Goal: Task Accomplishment & Management: Manage account settings

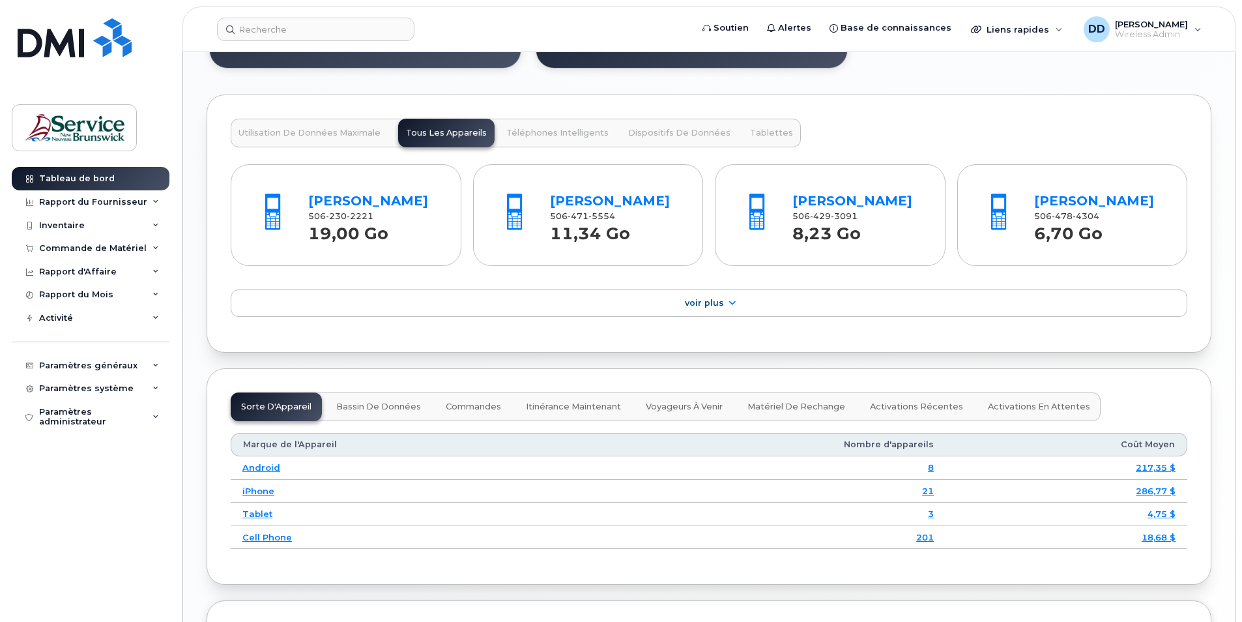
scroll to position [1304, 0]
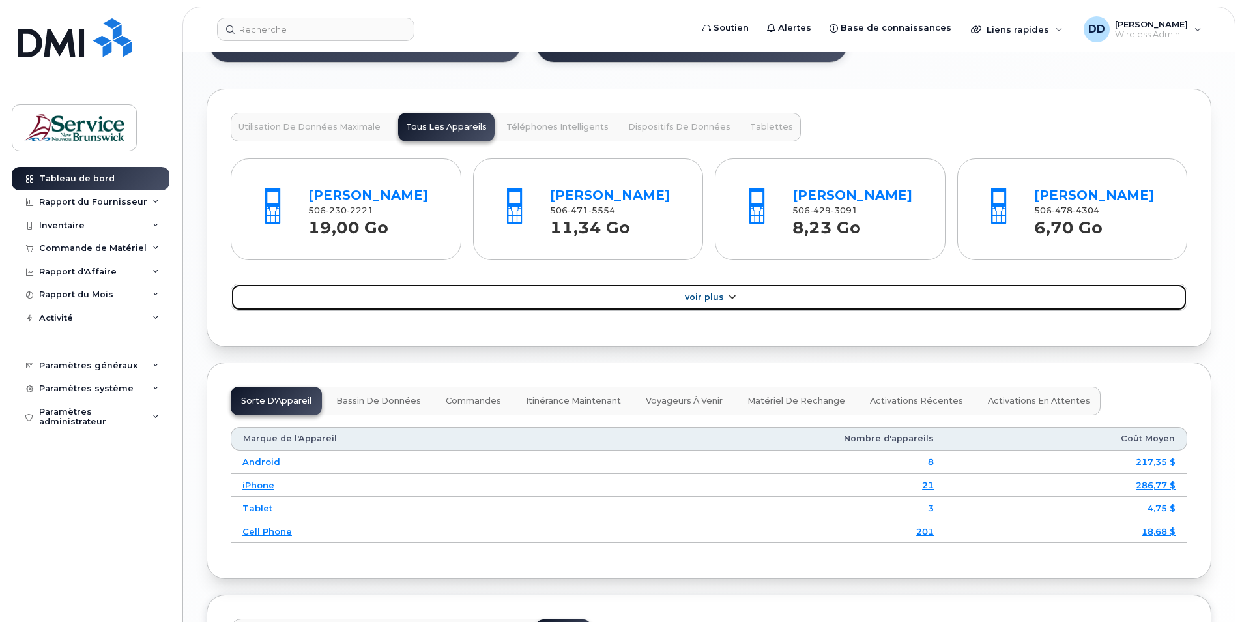
click at [719, 302] on span "Voir Plus" at bounding box center [704, 297] width 39 height 10
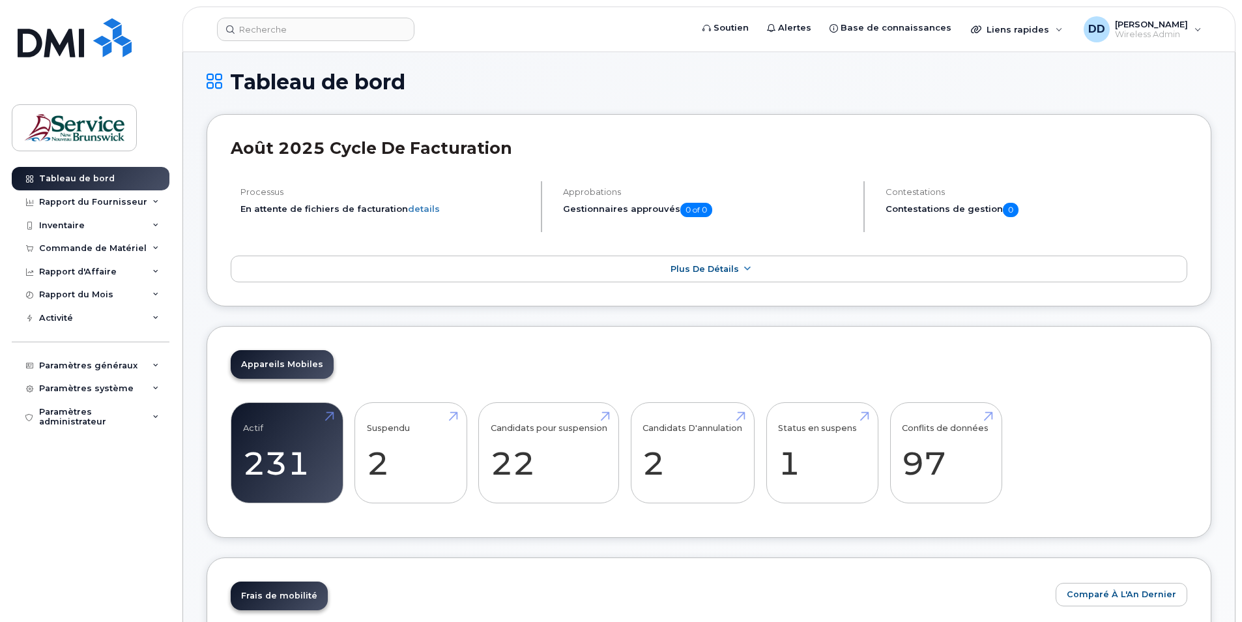
scroll to position [0, 0]
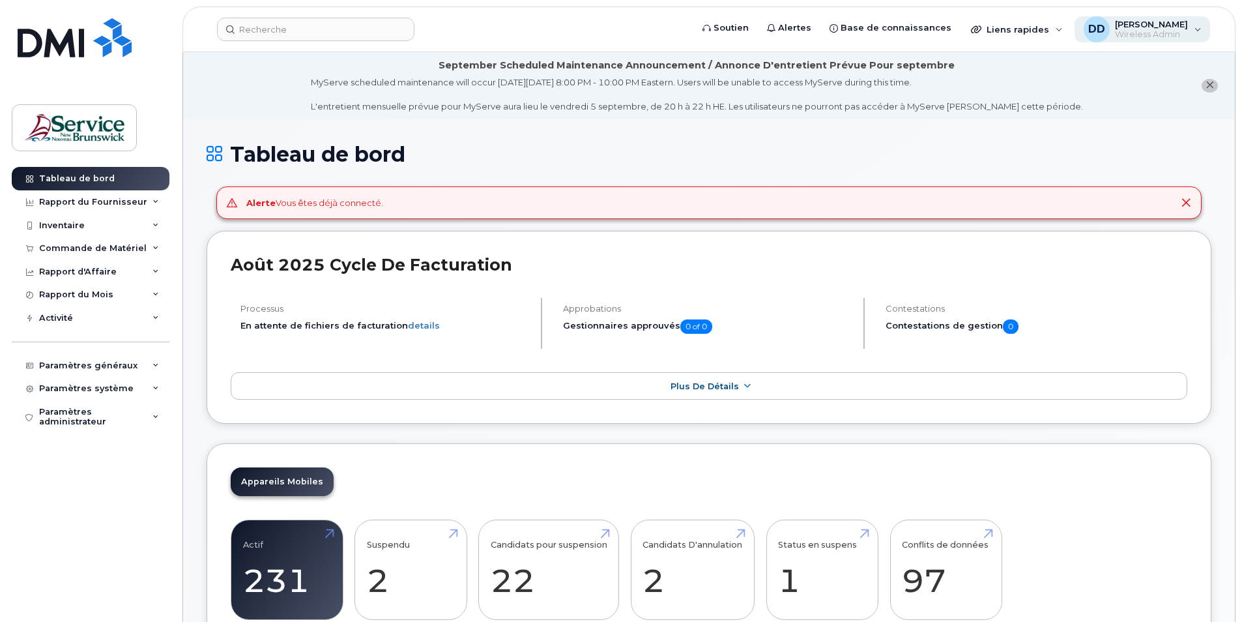
click at [1198, 29] on div "DD Denis Daigle Wireless Admin" at bounding box center [1143, 29] width 136 height 26
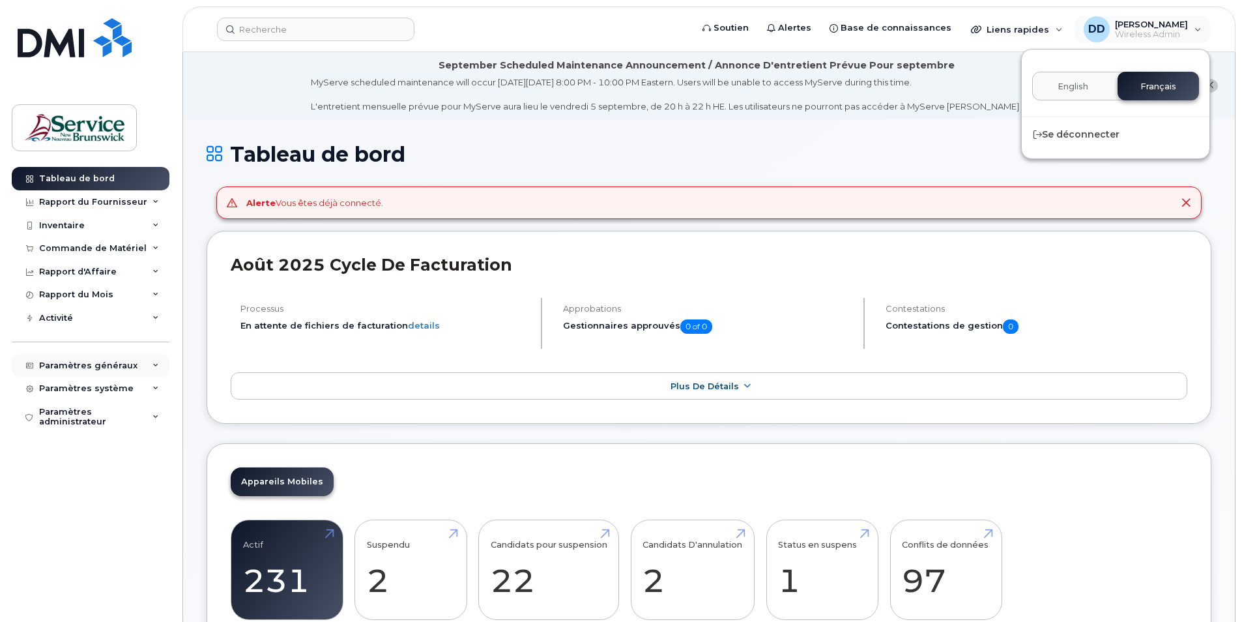
click at [111, 365] on div "Paramètres généraux" at bounding box center [88, 365] width 98 height 10
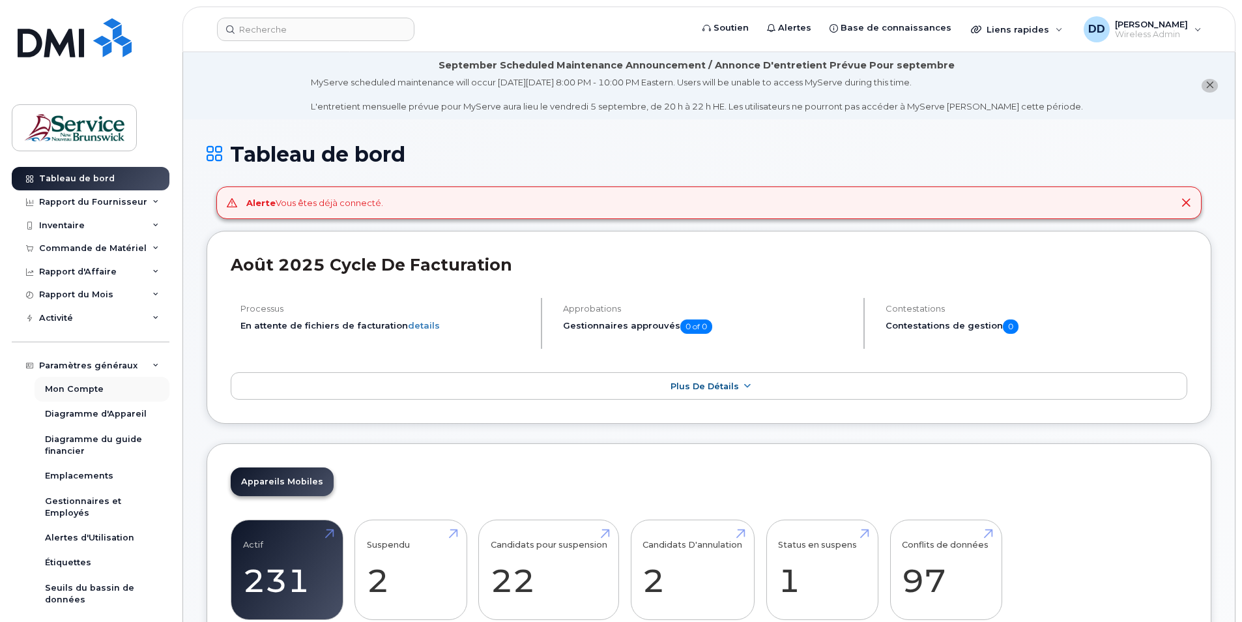
scroll to position [65, 0]
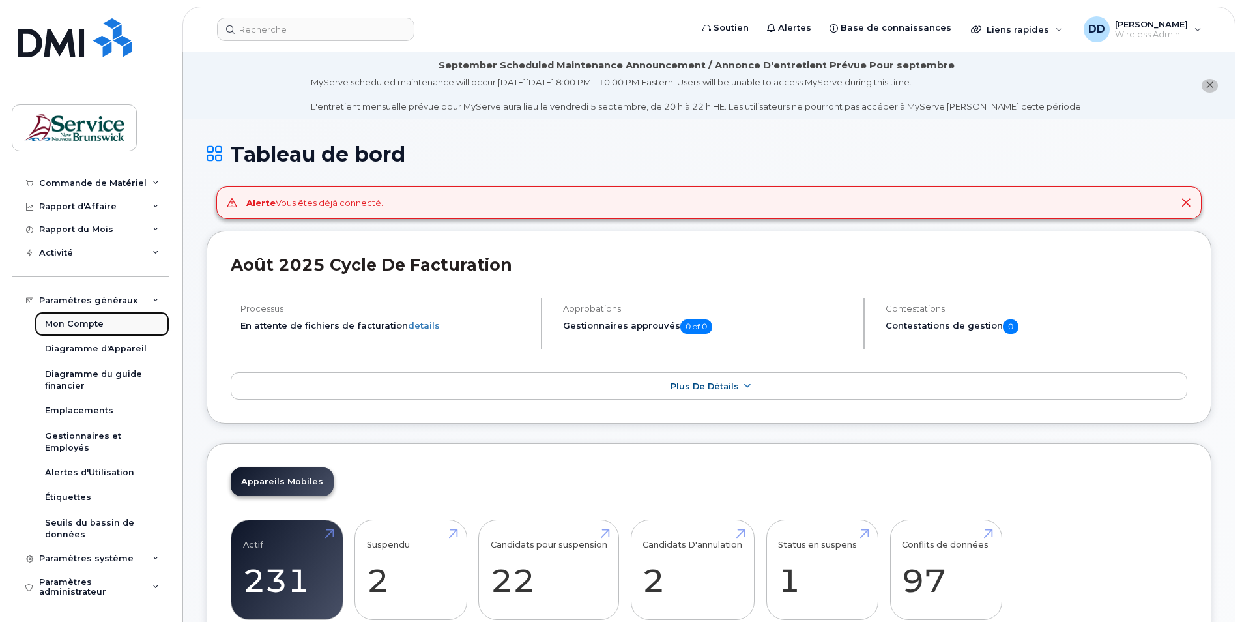
click at [82, 325] on div "Mon Compte" at bounding box center [74, 324] width 59 height 12
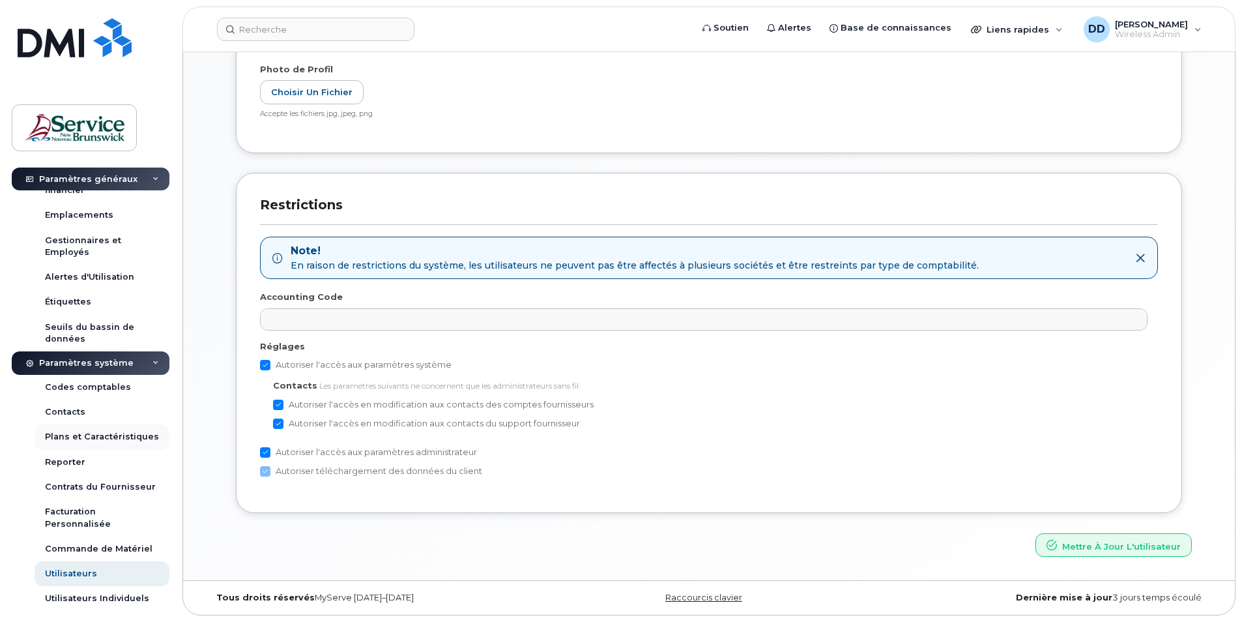
scroll to position [302, 0]
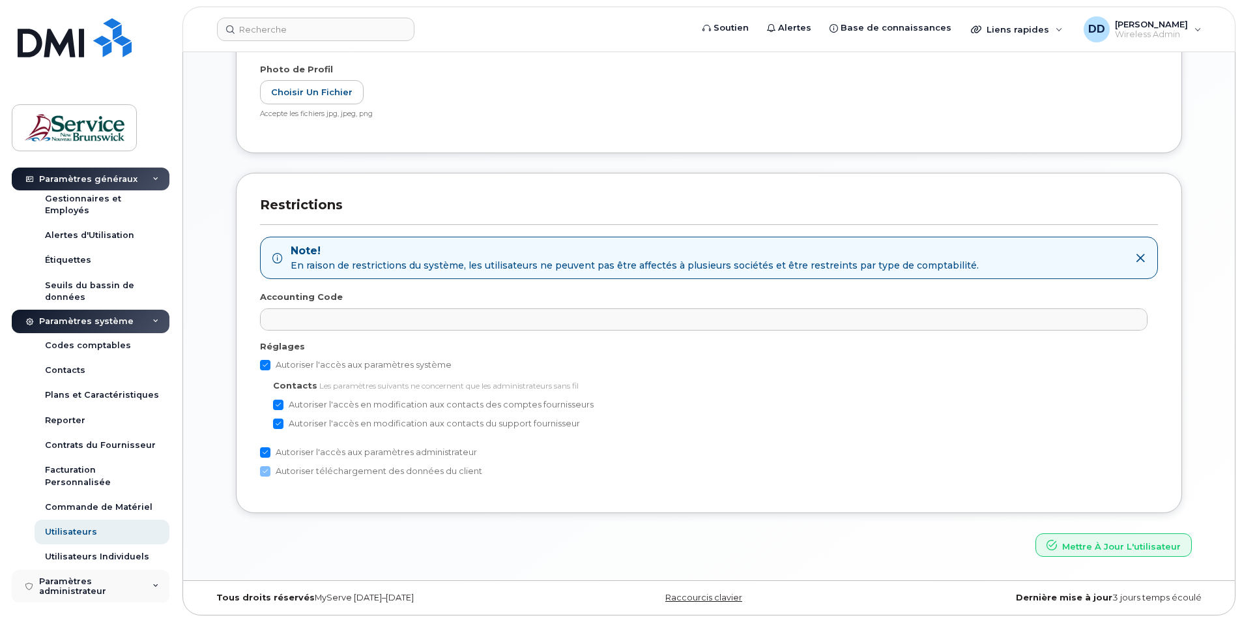
click at [65, 591] on div "Paramètres administrateur" at bounding box center [99, 586] width 120 height 20
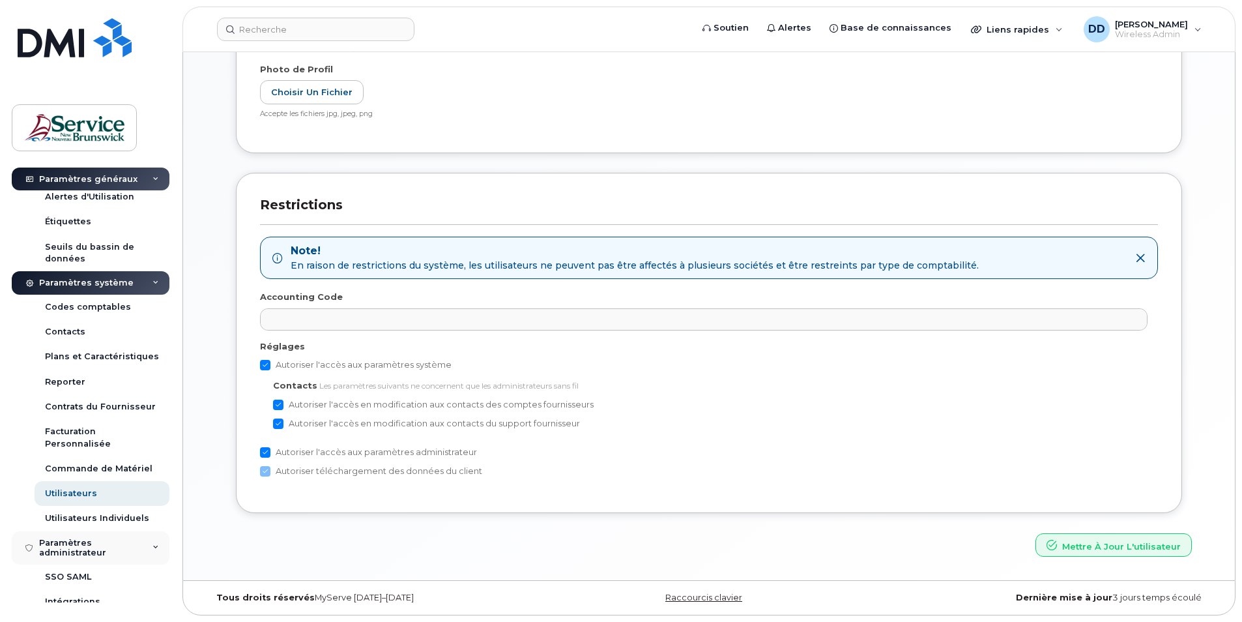
scroll to position [377, 0]
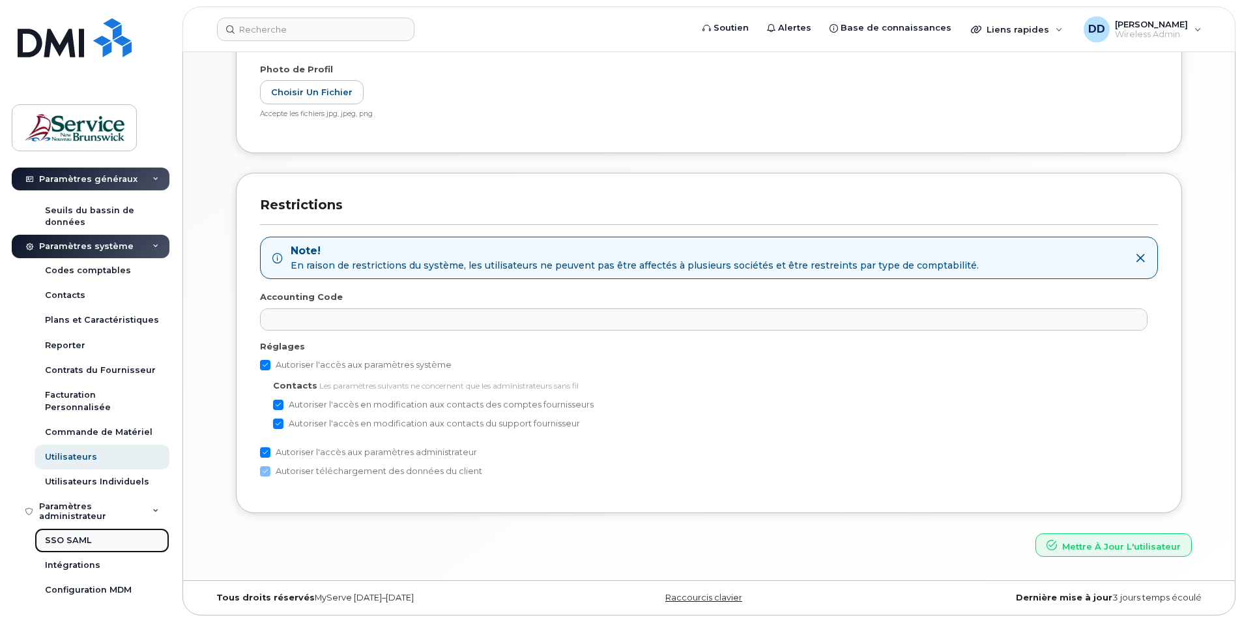
click at [63, 540] on div "SSO SAML" at bounding box center [68, 541] width 46 height 12
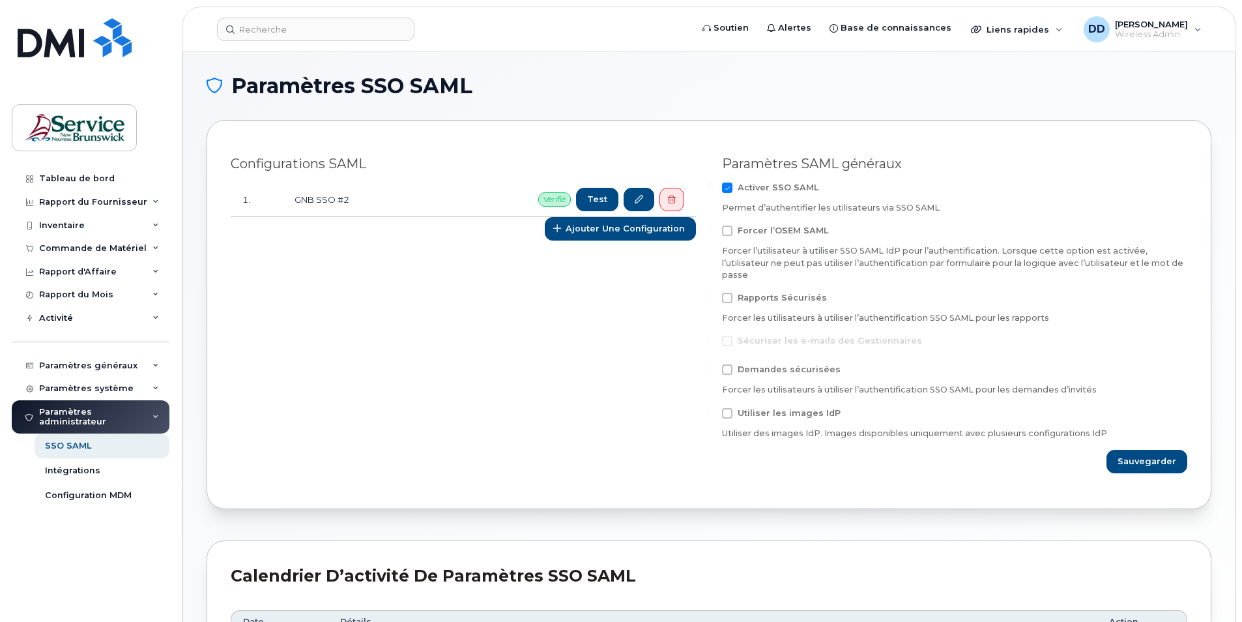
click at [420, 301] on div "Configurations SAML 1. GNB SSO #2 Vérifié Test Ajouter une configuration" at bounding box center [464, 314] width 492 height 333
click at [600, 198] on span "Test" at bounding box center [598, 199] width 20 height 12
click at [1196, 25] on div "DD Denis Daigle Wireless Admin" at bounding box center [1143, 29] width 136 height 26
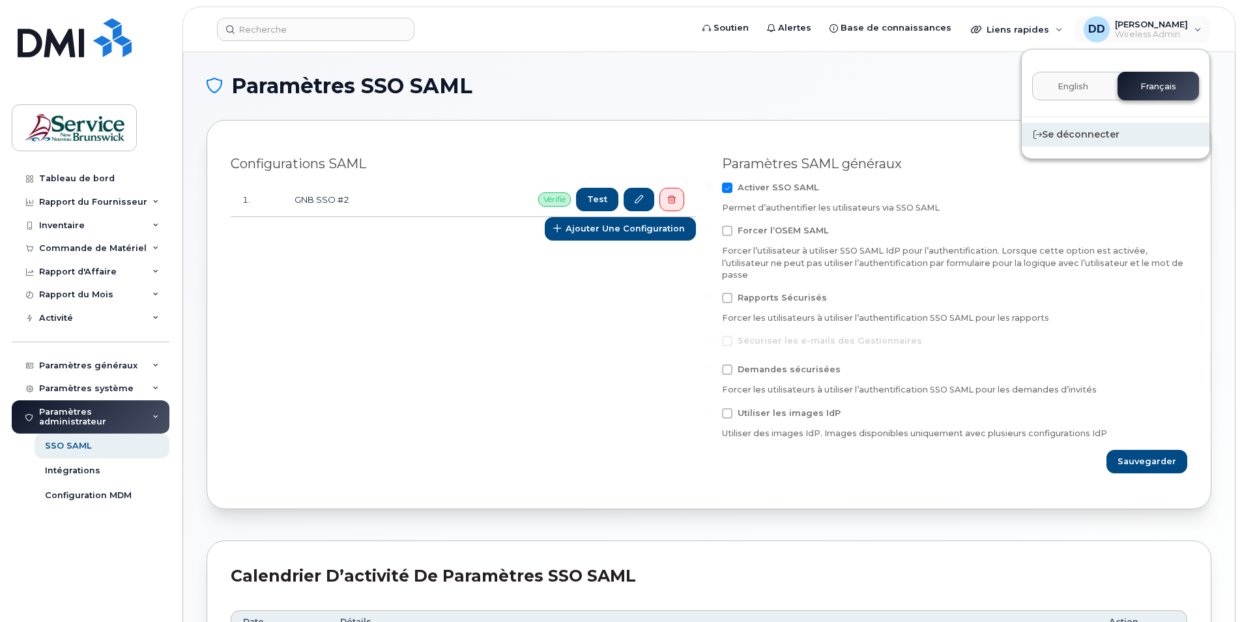
click at [1085, 136] on div "Se déconnecter" at bounding box center [1116, 135] width 188 height 24
